Goal: Task Accomplishment & Management: Manage account settings

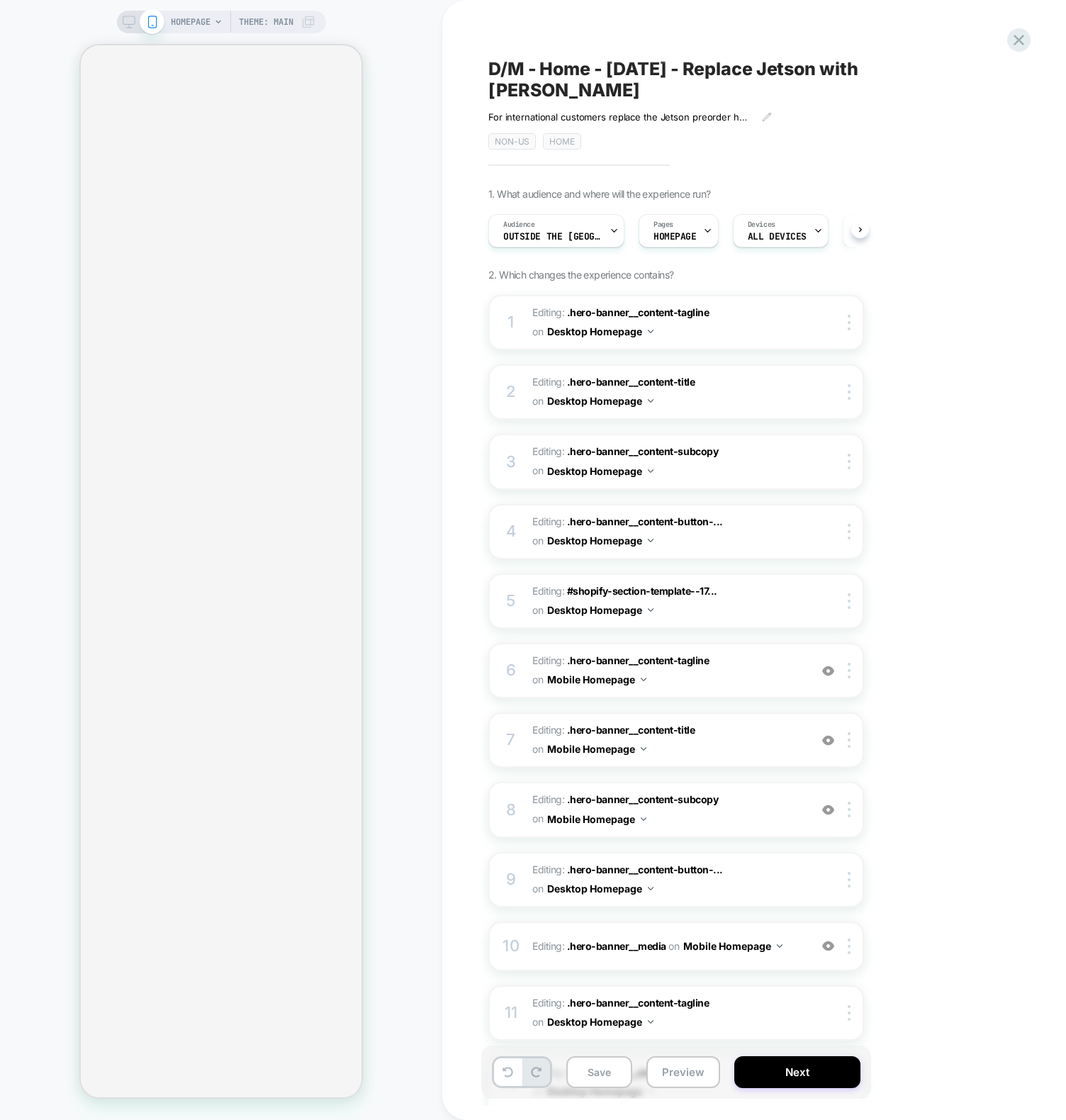
scroll to position [0, 1]
click at [546, 215] on div "Audience Outside the [GEOGRAPHIC_DATA]" at bounding box center [552, 230] width 127 height 32
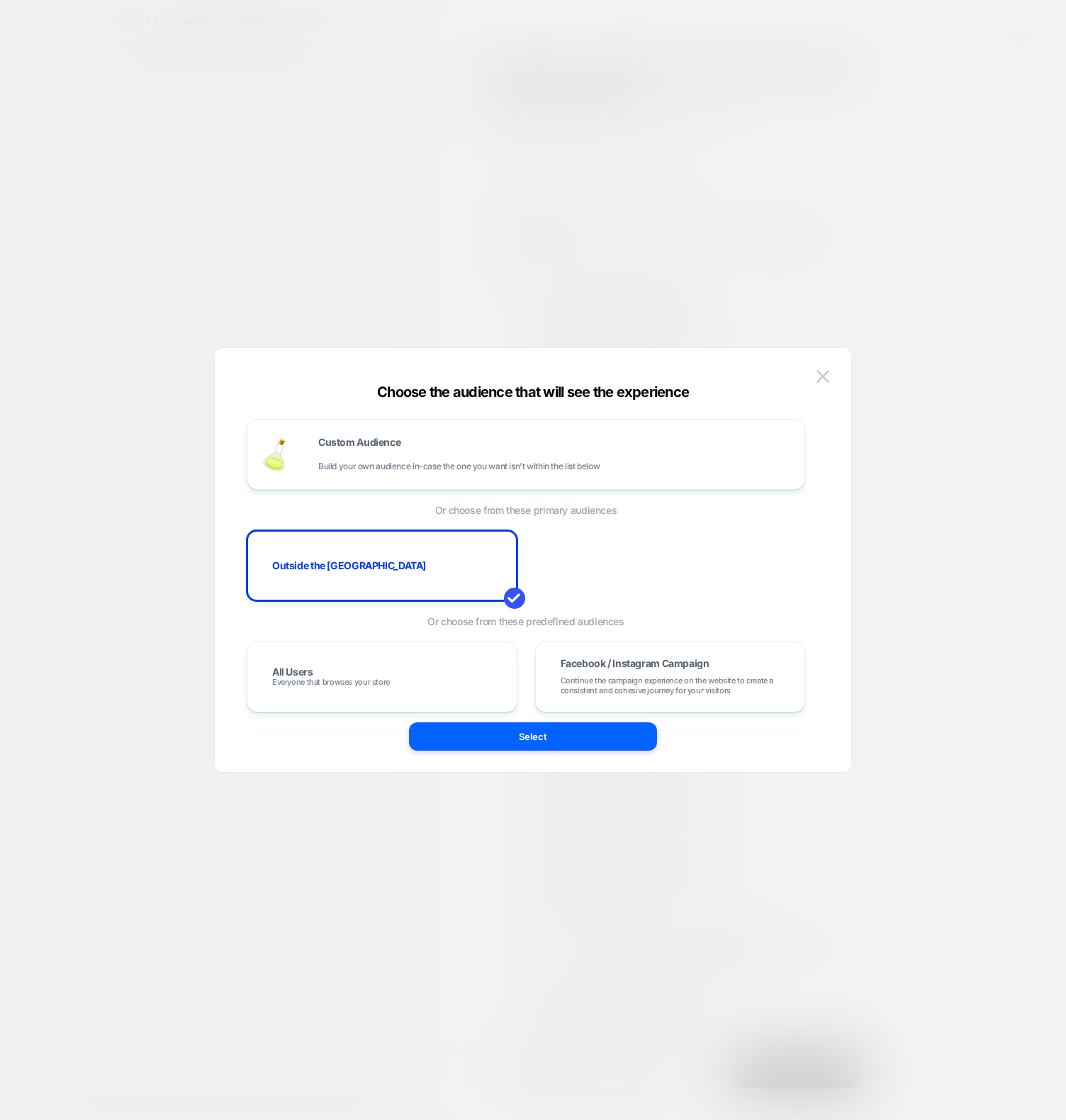
click at [414, 93] on div at bounding box center [533, 560] width 1066 height 1120
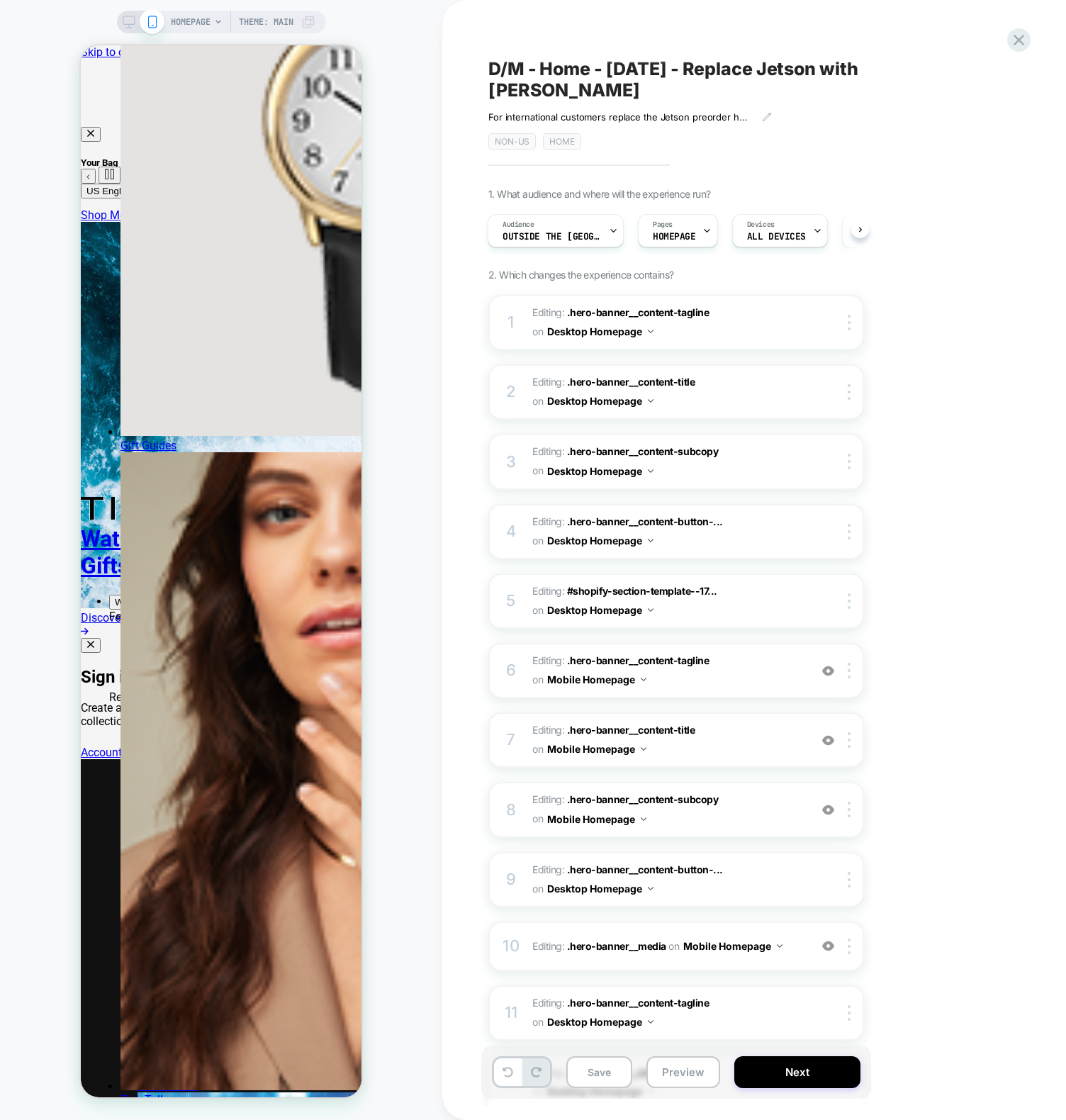
scroll to position [0, 0]
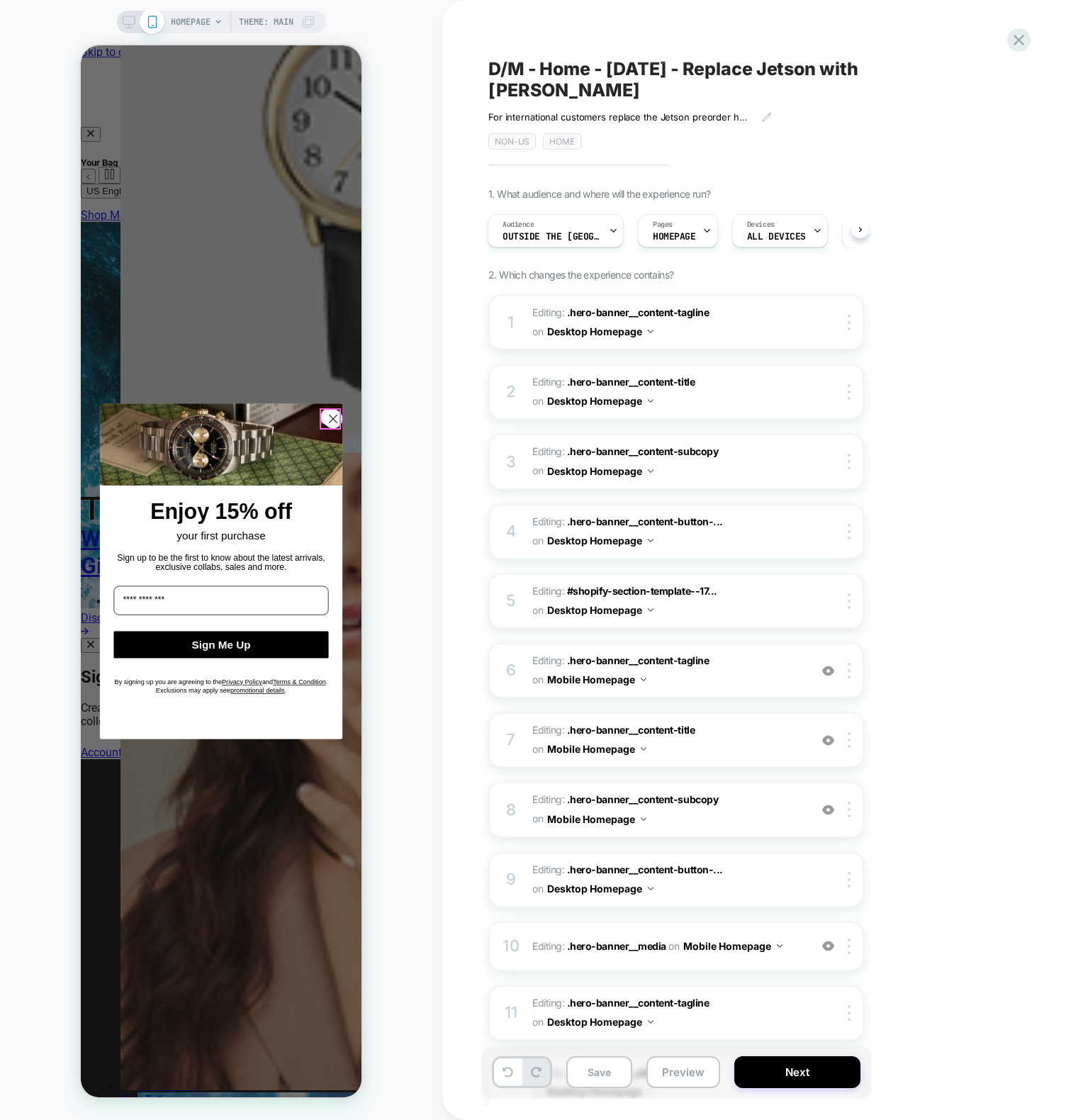
click at [333, 422] on circle "Close dialog" at bounding box center [333, 419] width 18 height 18
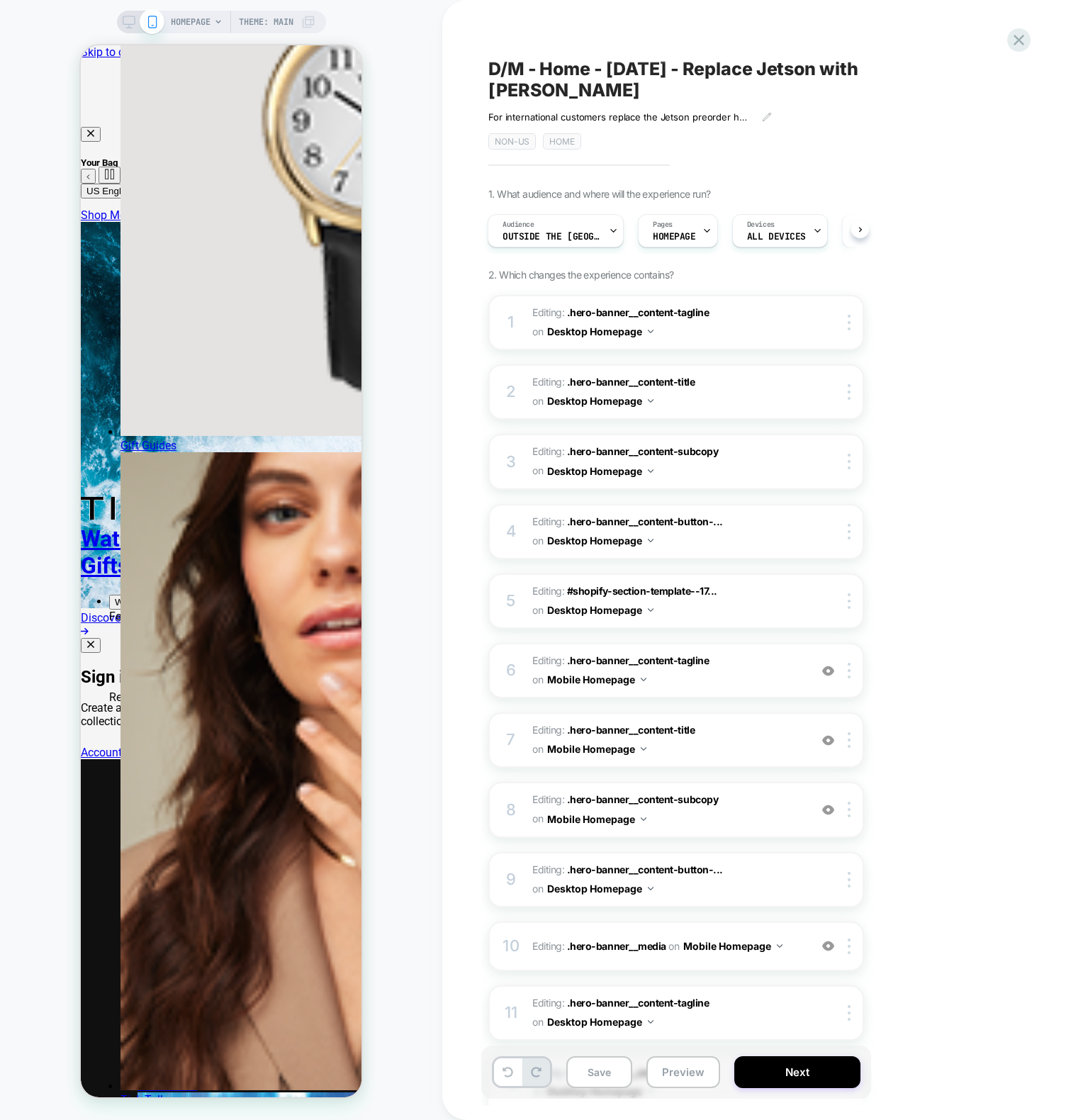
click at [425, 246] on div "HOMEPAGE Theme: MAIN" at bounding box center [221, 560] width 442 height 1092
click at [1010, 33] on icon at bounding box center [1019, 40] width 19 height 19
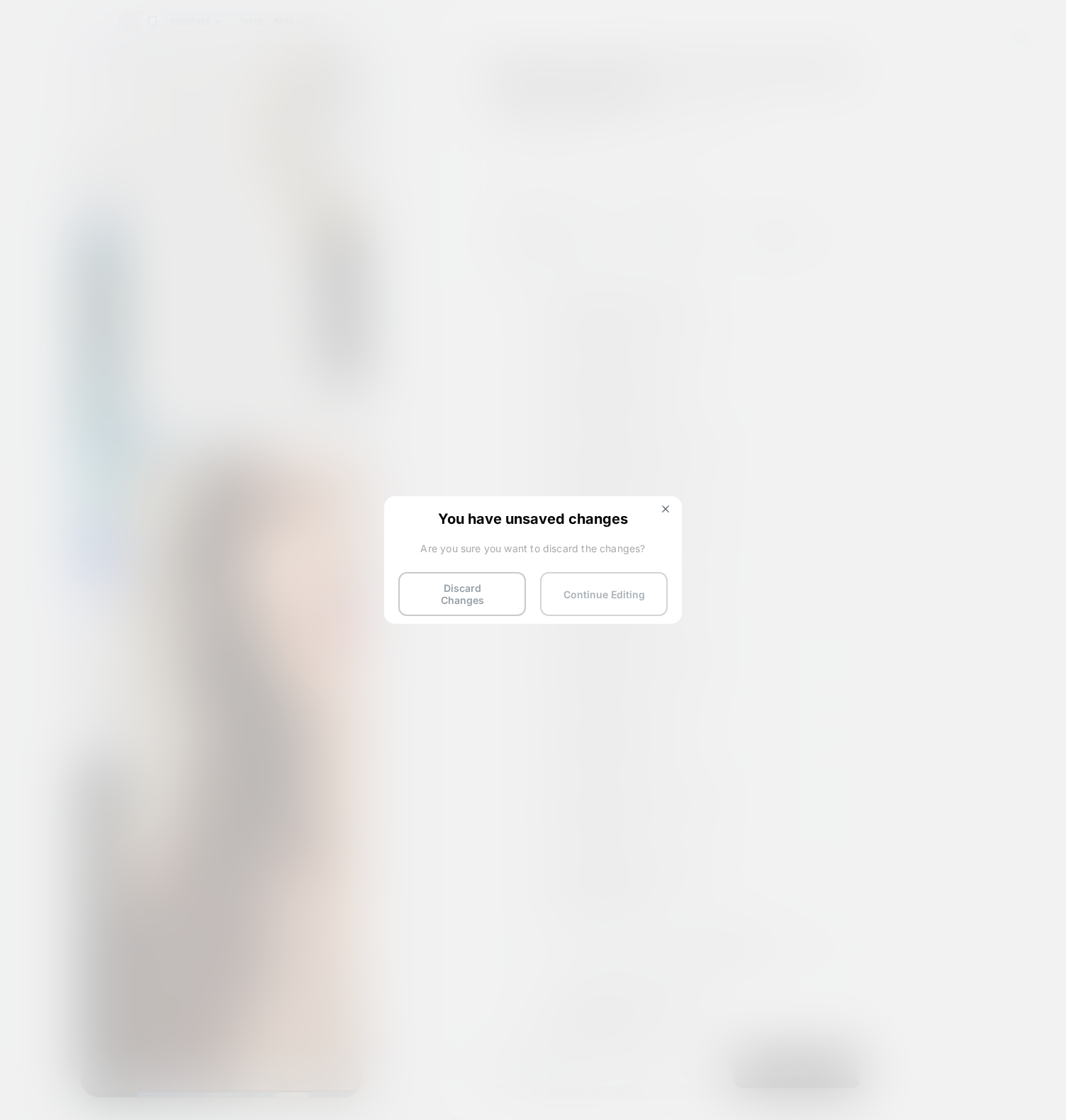
click at [618, 584] on button "Continue Editing" at bounding box center [604, 593] width 127 height 44
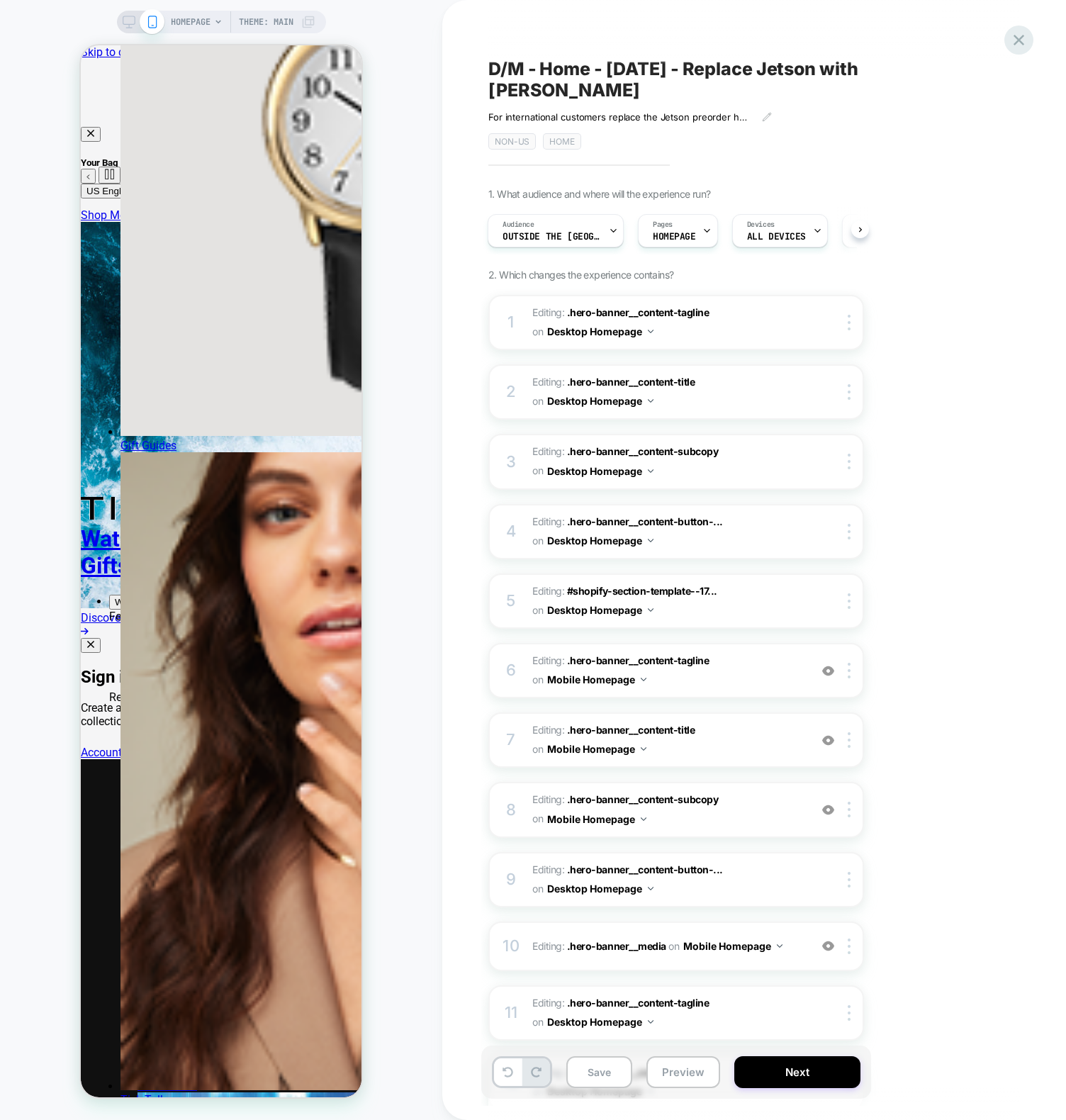
click at [1010, 39] on icon at bounding box center [1019, 40] width 19 height 19
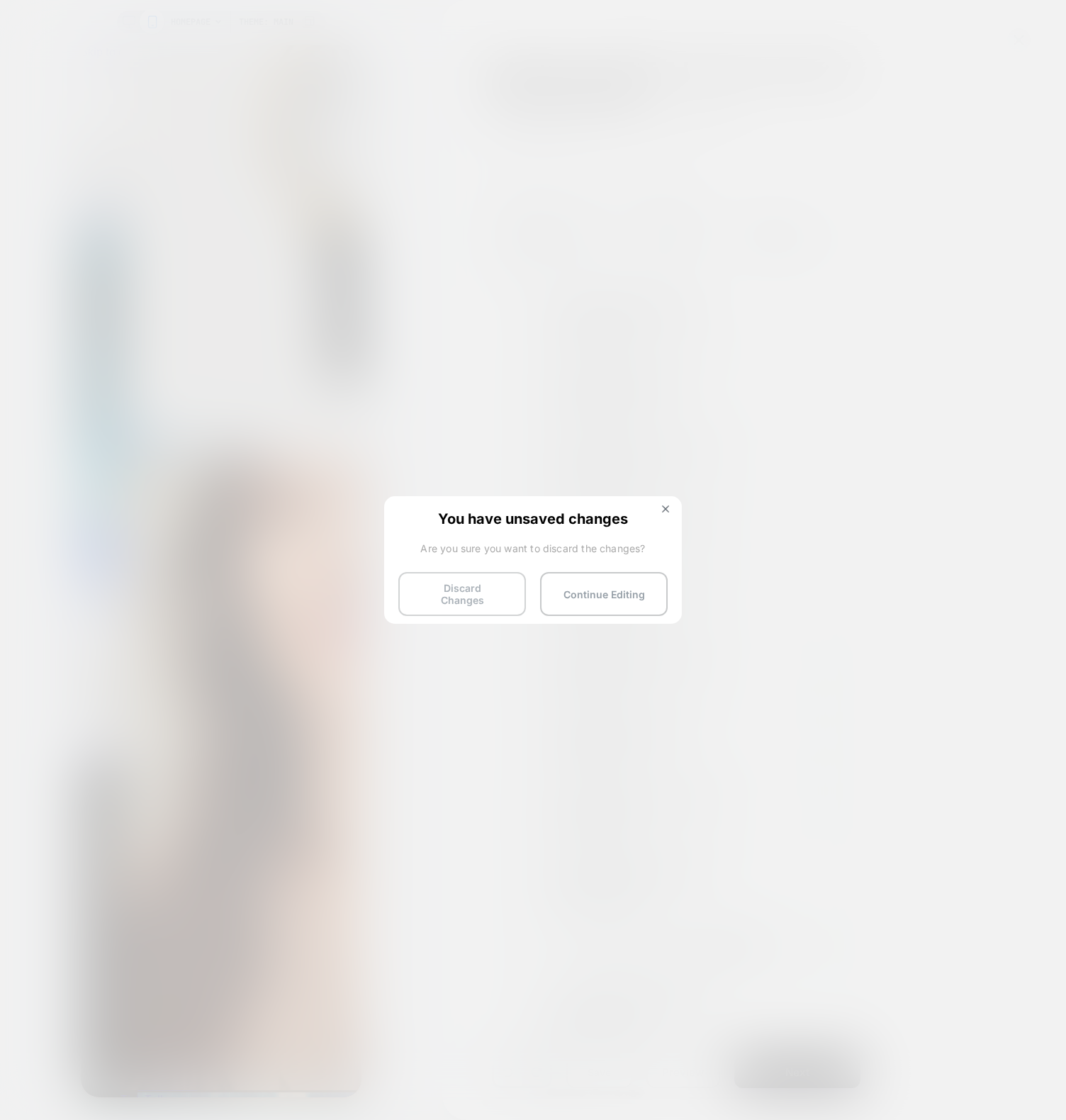
click at [471, 599] on button "Discard Changes" at bounding box center [462, 593] width 127 height 44
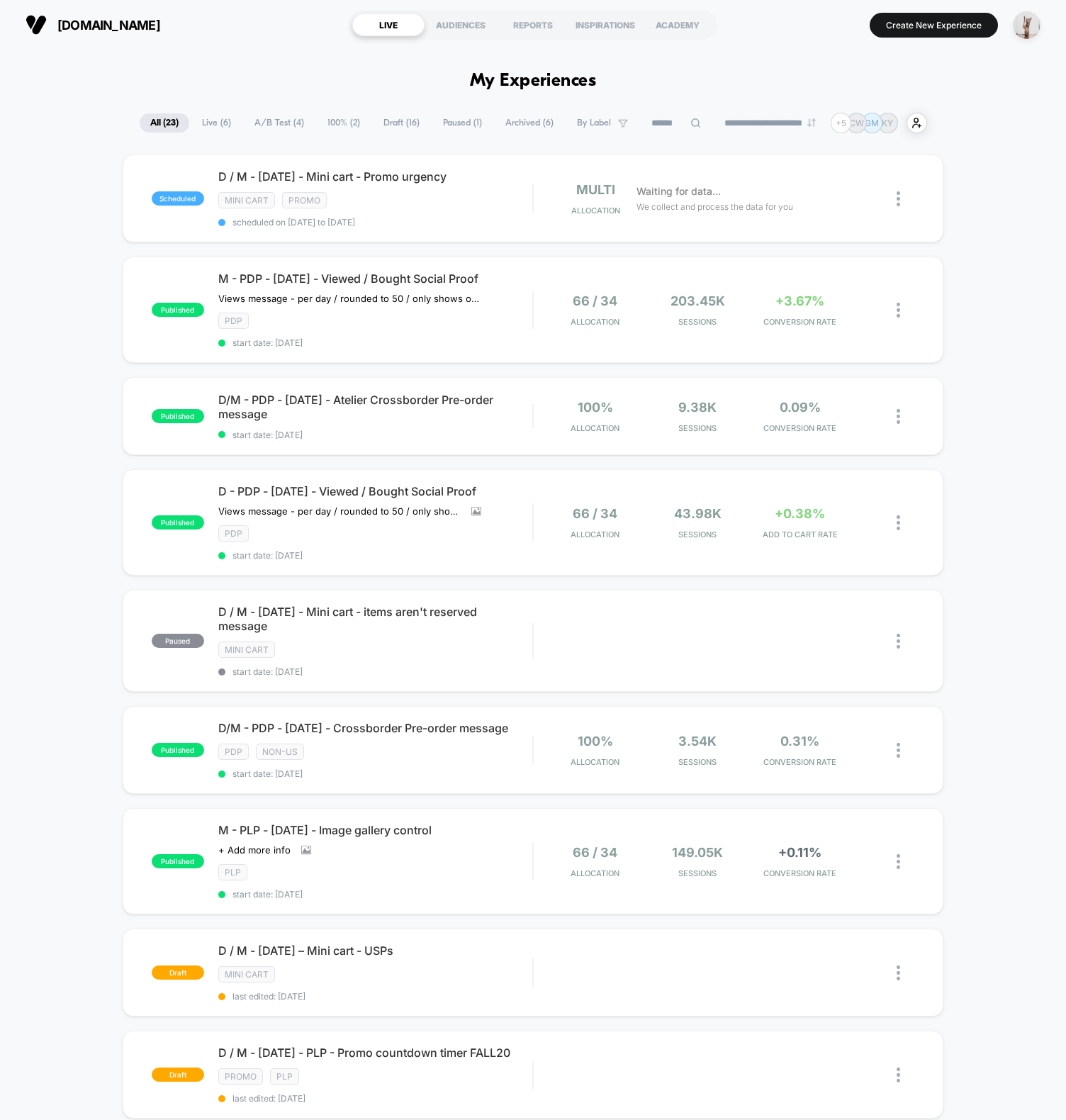
click at [517, 124] on span "Archived ( 6 )" at bounding box center [530, 123] width 70 height 19
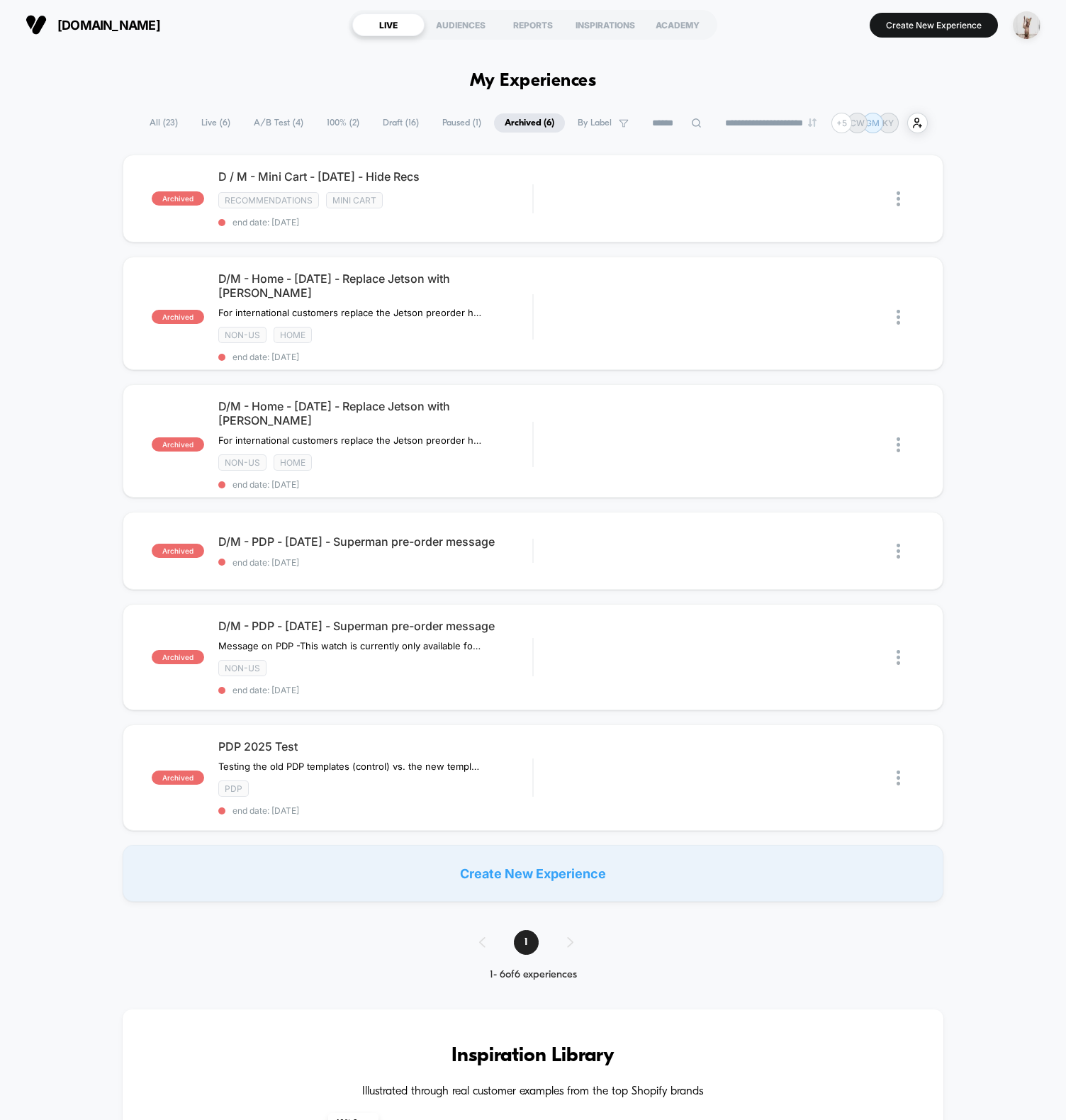
click at [888, 308] on div at bounding box center [819, 304] width 137 height 9
click at [897, 310] on img at bounding box center [898, 317] width 4 height 15
drag, startPoint x: 959, startPoint y: 290, endPoint x: 932, endPoint y: 281, distance: 28.5
click at [959, 290] on div "archived D / M - Mini Cart - [DATE] - Hide Recs Recommendations Mini Cart end d…" at bounding box center [533, 528] width 1066 height 747
click at [833, 308] on div at bounding box center [819, 304] width 137 height 9
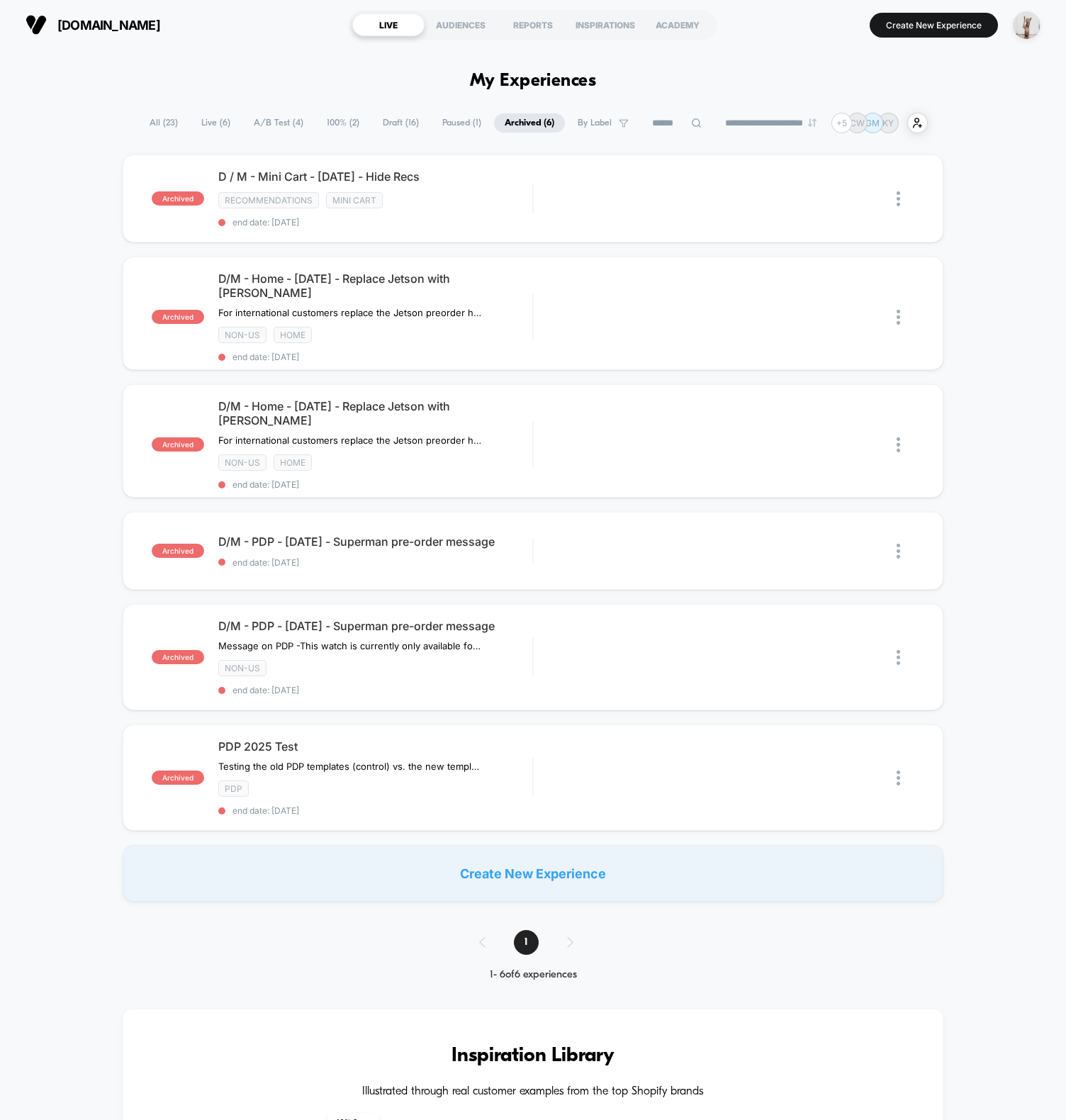
click at [859, 308] on div at bounding box center [819, 304] width 137 height 9
click at [841, 308] on div at bounding box center [819, 304] width 137 height 9
click at [828, 318] on div "Preview" at bounding box center [831, 317] width 85 height 32
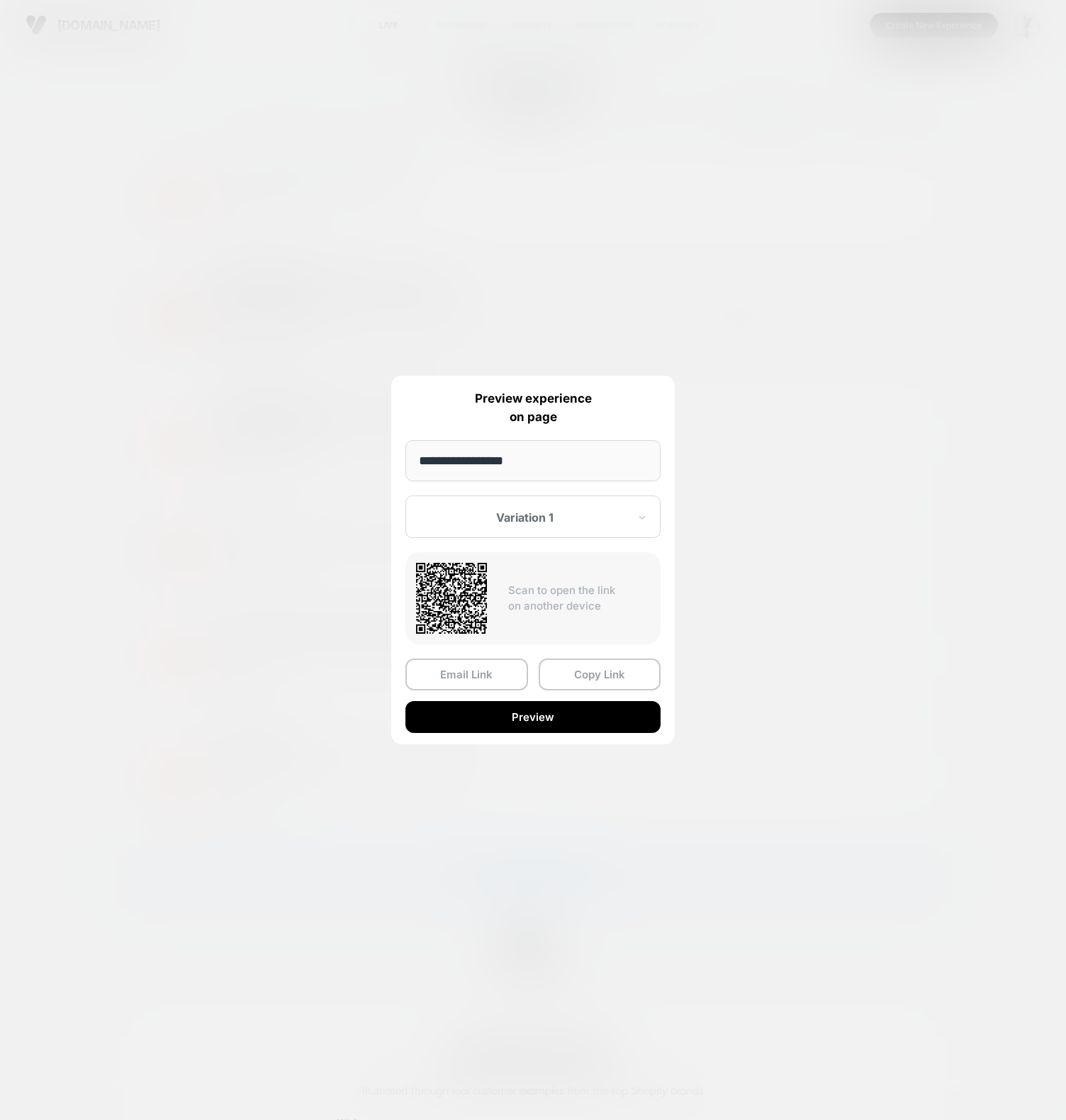
click at [511, 517] on div at bounding box center [524, 517] width 208 height 14
click at [485, 583] on div "Control" at bounding box center [533, 592] width 241 height 25
click at [549, 723] on button "Preview" at bounding box center [533, 716] width 255 height 32
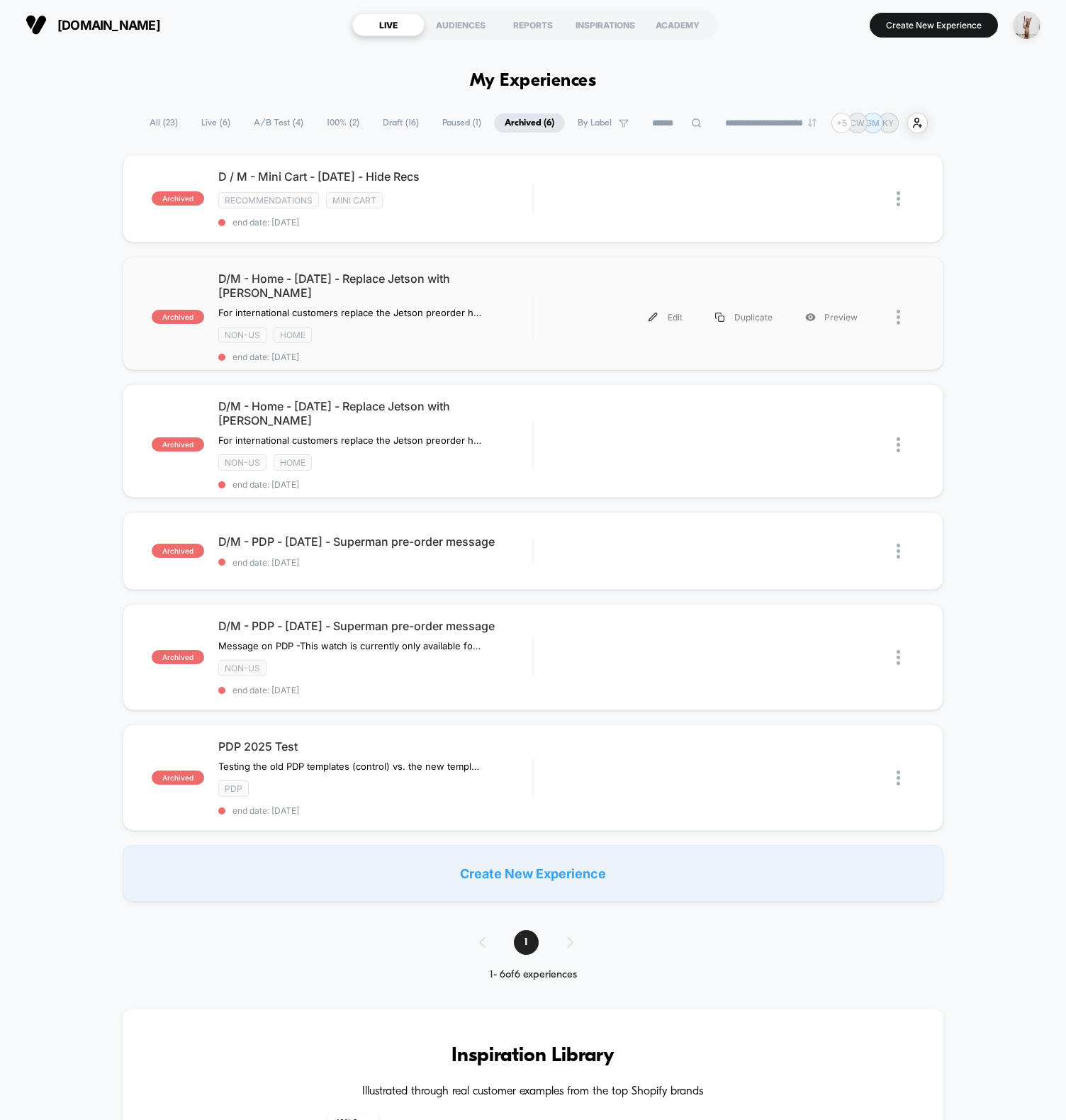
click at [133, 102] on div "**********" at bounding box center [533, 1110] width 1066 height 2121
click at [219, 124] on span "Live ( 6 )" at bounding box center [216, 123] width 50 height 19
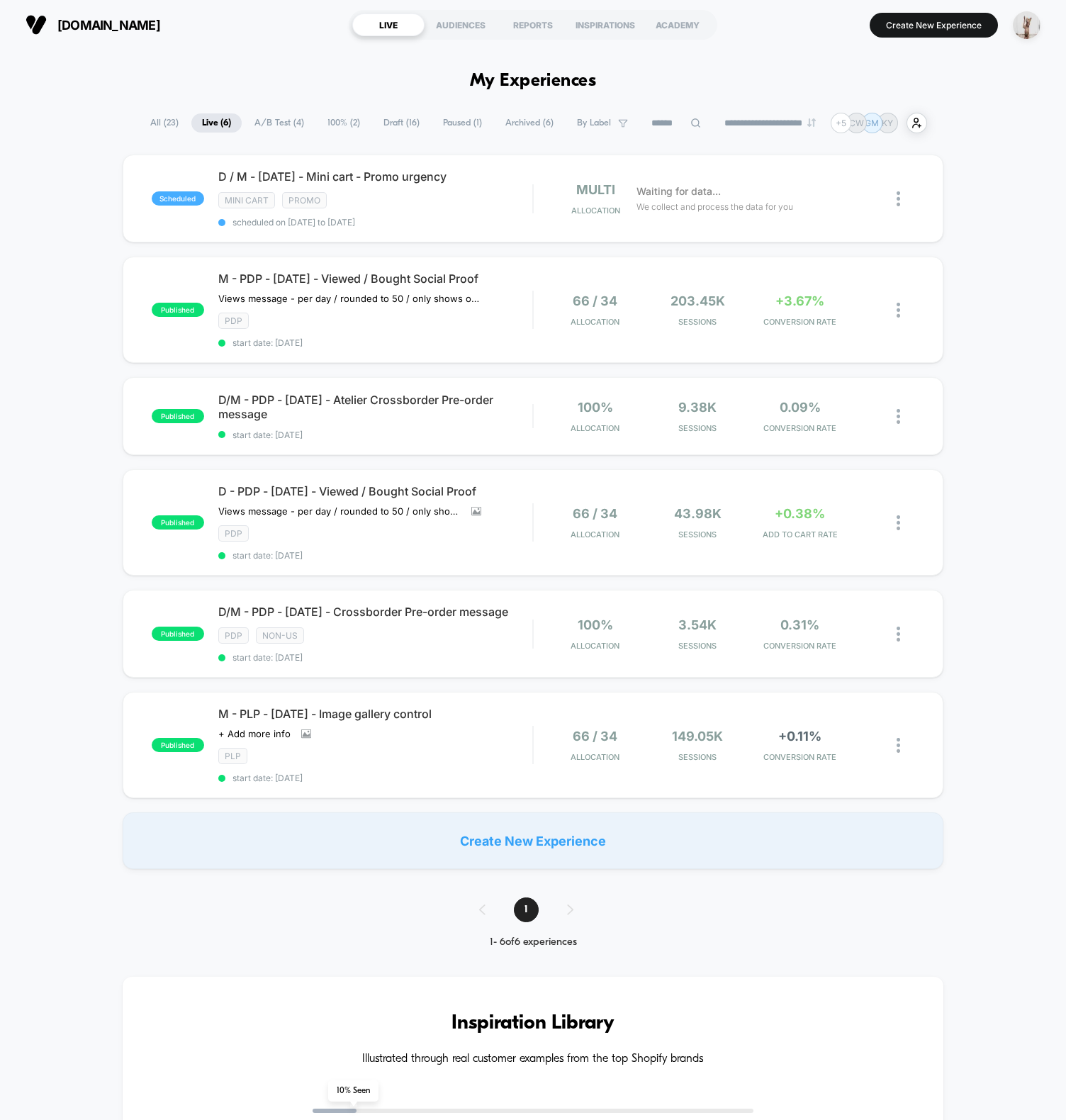
click at [399, 124] on span "Draft ( 16 )" at bounding box center [402, 123] width 58 height 19
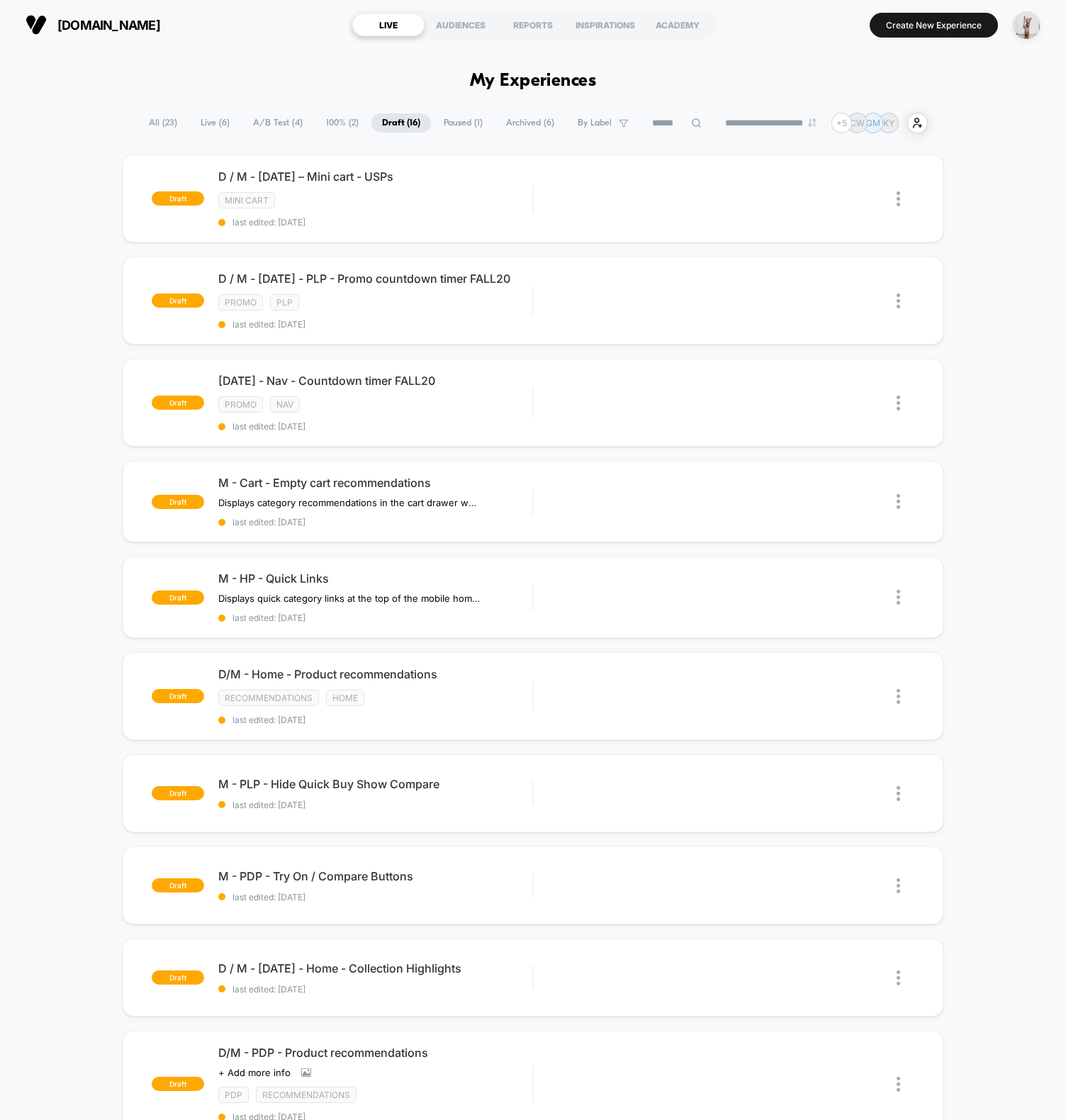
click at [513, 122] on span "Archived ( 6 )" at bounding box center [530, 123] width 70 height 19
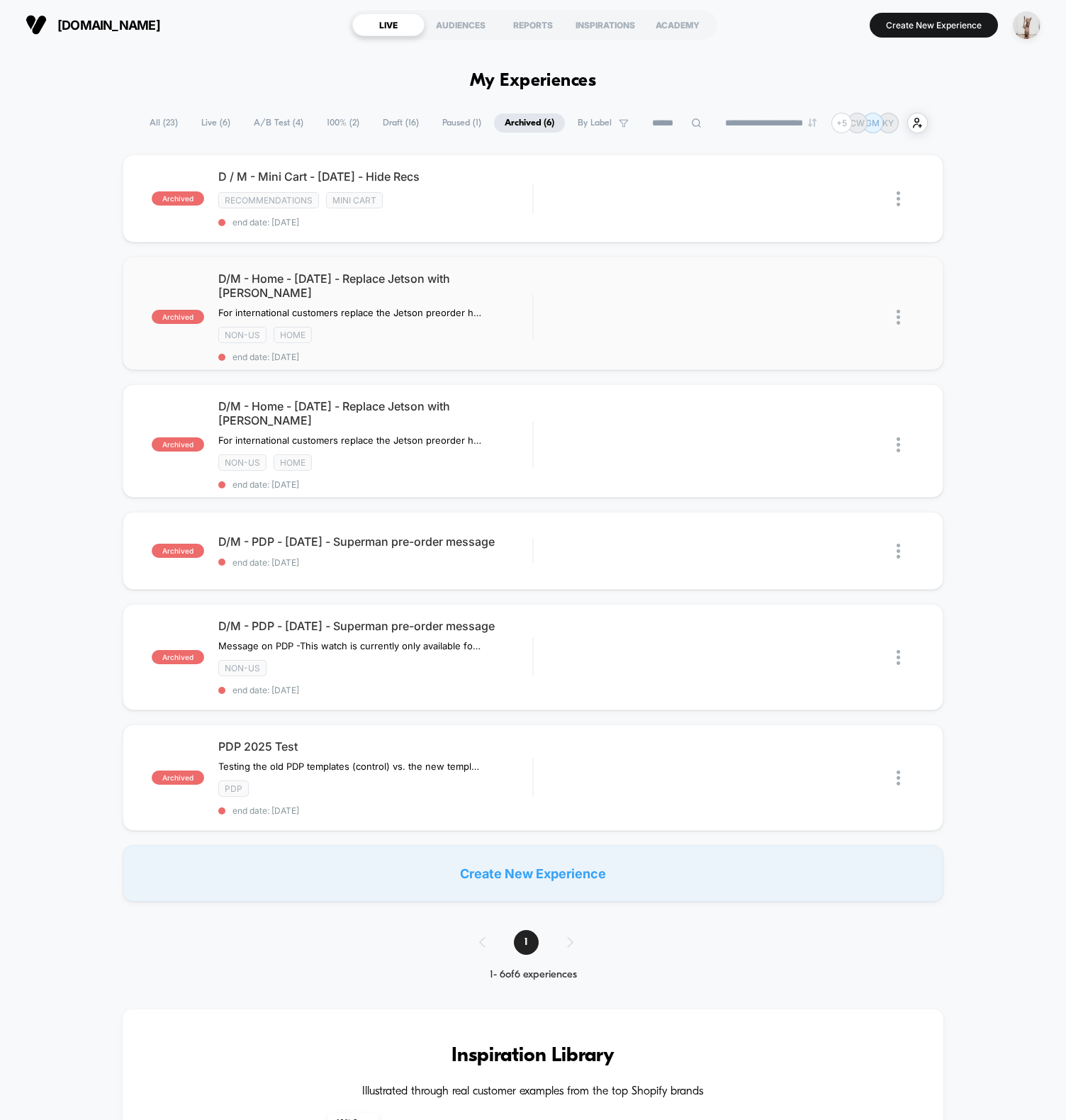
click at [898, 310] on img at bounding box center [898, 317] width 4 height 15
click at [796, 262] on div "View" at bounding box center [826, 259] width 127 height 32
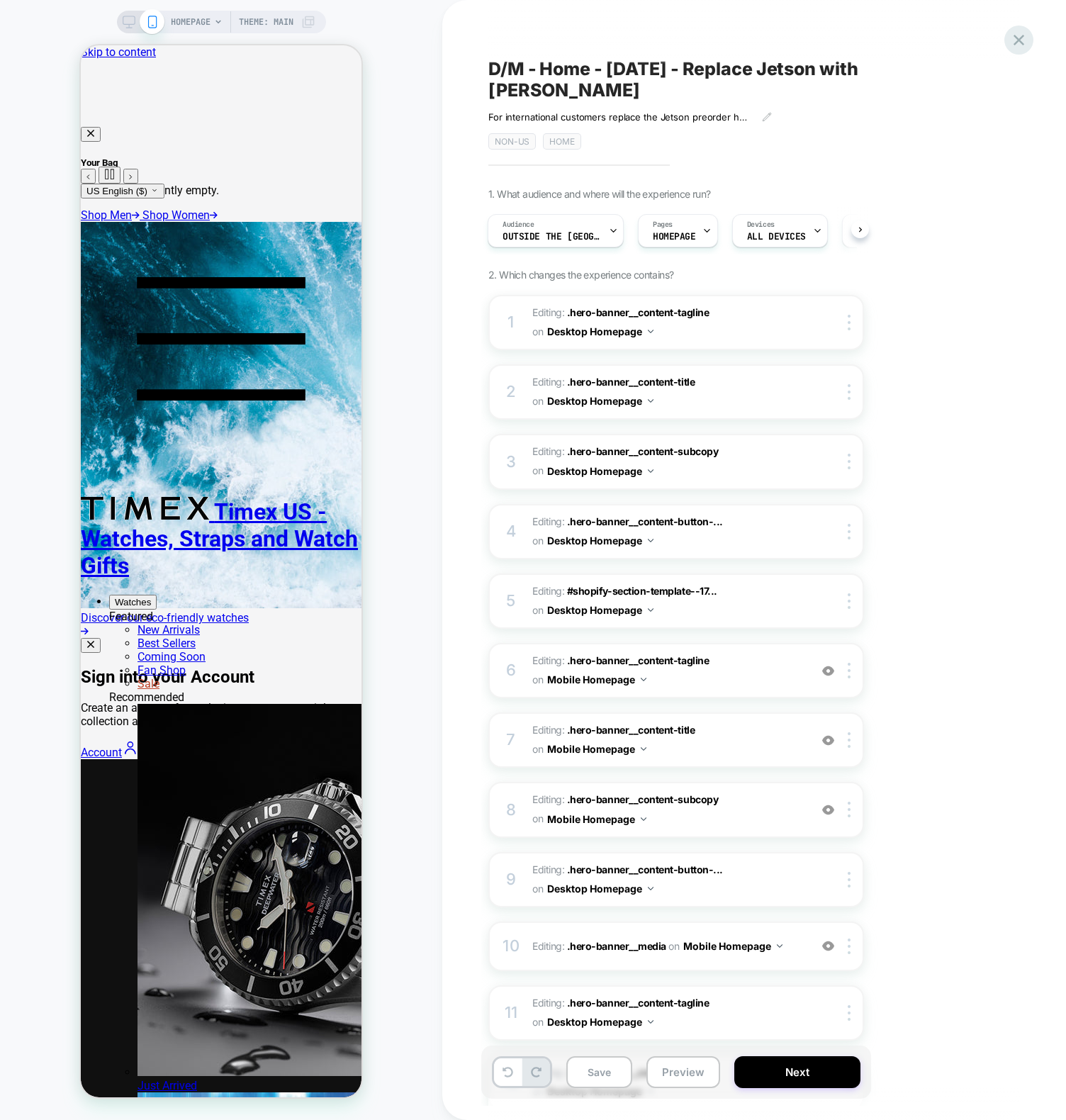
click at [1026, 41] on icon at bounding box center [1019, 40] width 19 height 19
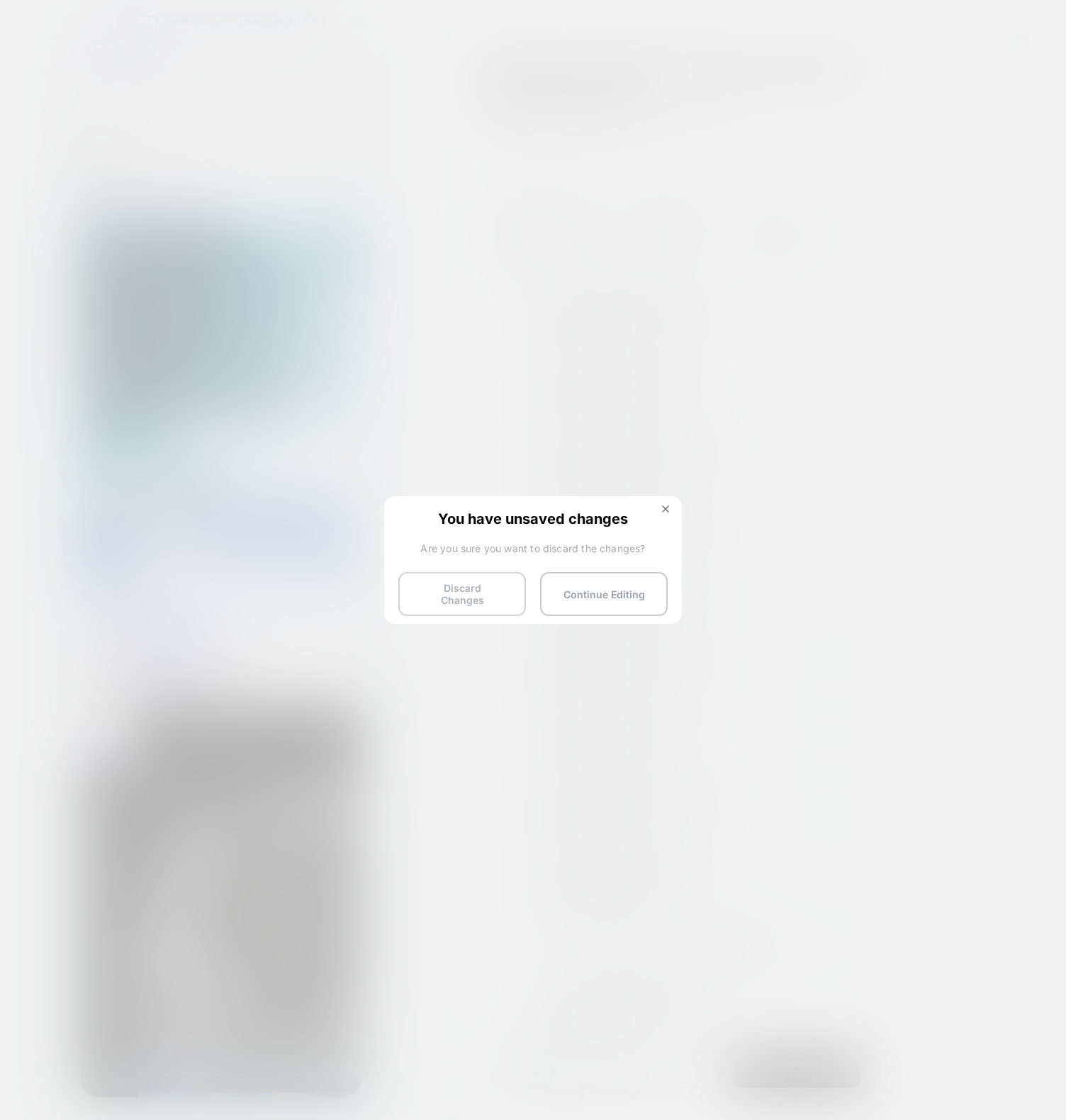
click at [470, 607] on button "Discard Changes" at bounding box center [462, 593] width 127 height 44
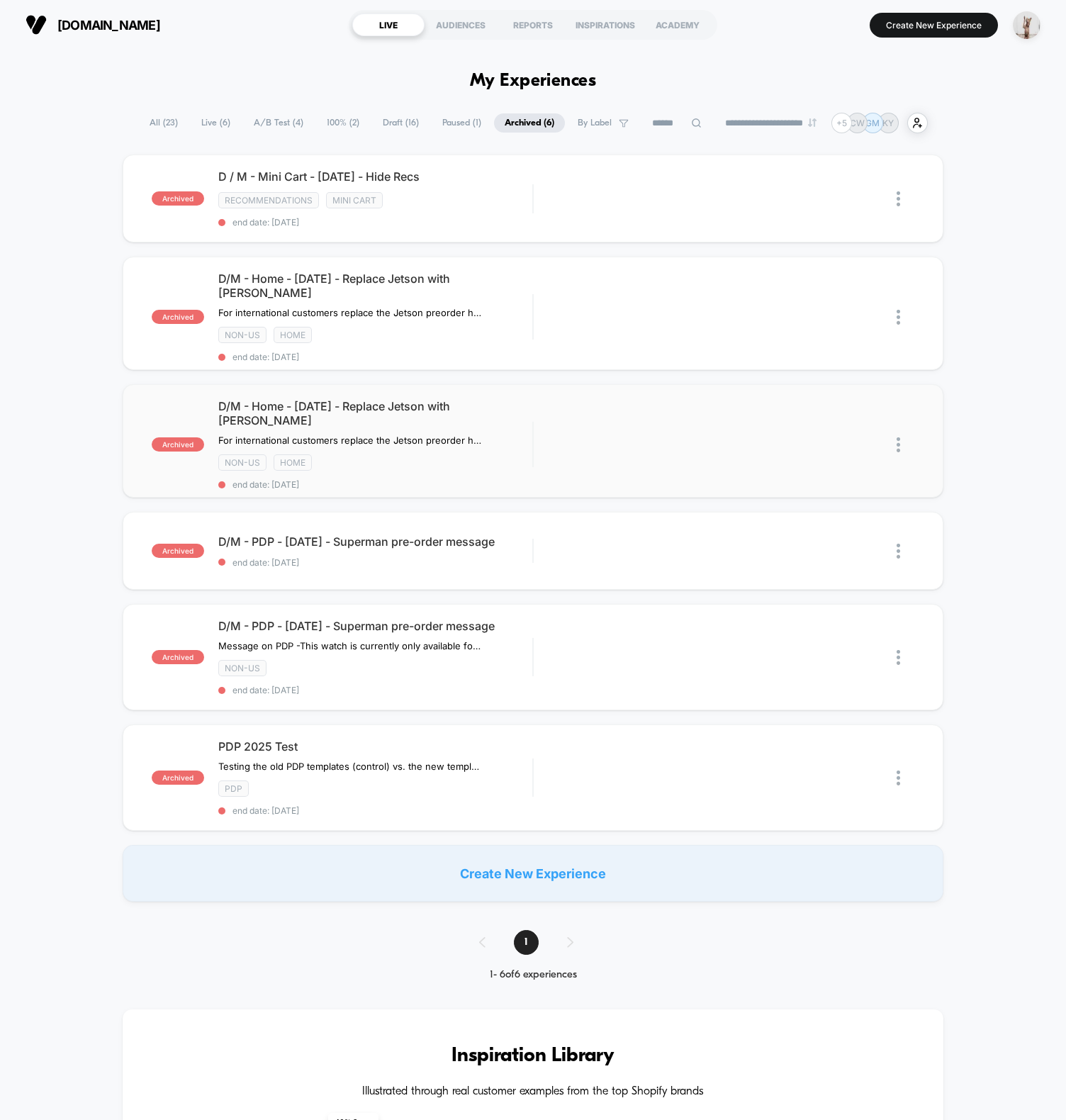
drag, startPoint x: 960, startPoint y: 383, endPoint x: 878, endPoint y: 454, distance: 108.5
click at [960, 383] on div "archived D / M - Mini Cart - [DATE] - Hide Recs Recommendations Mini Cart end d…" at bounding box center [533, 528] width 1066 height 747
click at [381, 359] on div "archived D/M - Home - [DATE] - Replace Jetson with JA For international custome…" at bounding box center [533, 313] width 821 height 113
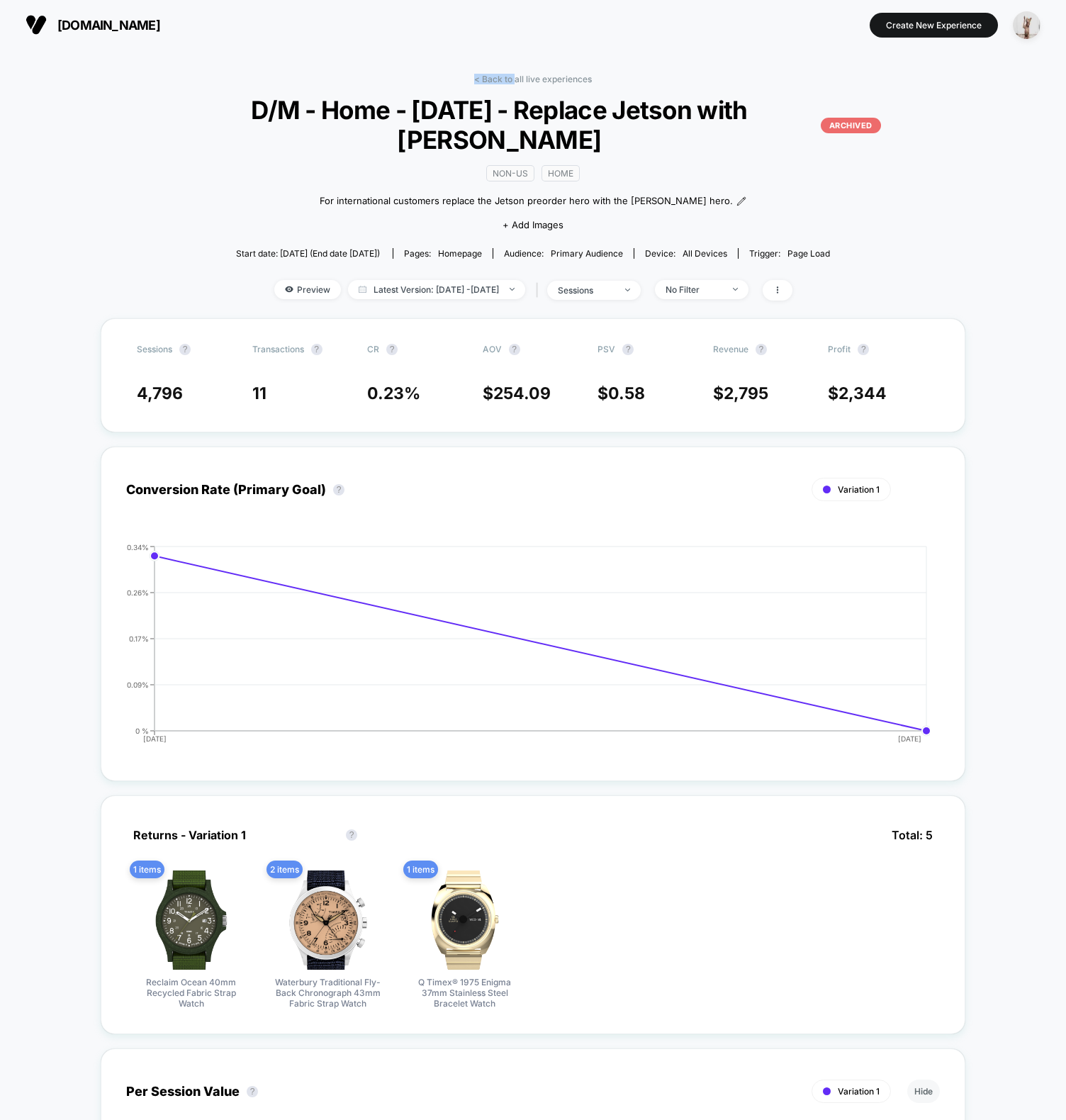
drag, startPoint x: 516, startPoint y: 77, endPoint x: 133, endPoint y: 39, distance: 384.9
drag, startPoint x: 133, startPoint y: 33, endPoint x: 134, endPoint y: 1, distance: 32.0
click at [133, 32] on section "[DOMAIN_NAME]" at bounding box center [188, 25] width 334 height 36
click at [565, 74] on link "< Back to all live experiences" at bounding box center [533, 79] width 118 height 10
